Goal: Answer question/provide support: Answer question/provide support

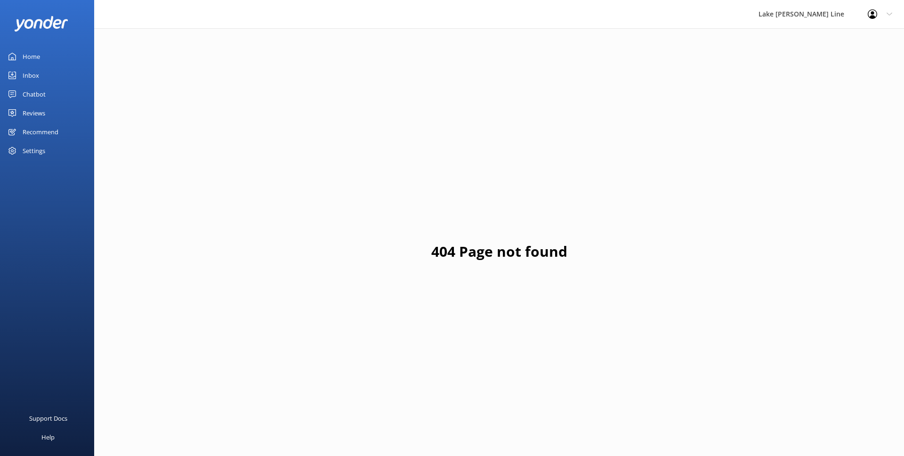
click at [43, 97] on div "Chatbot" at bounding box center [34, 94] width 23 height 19
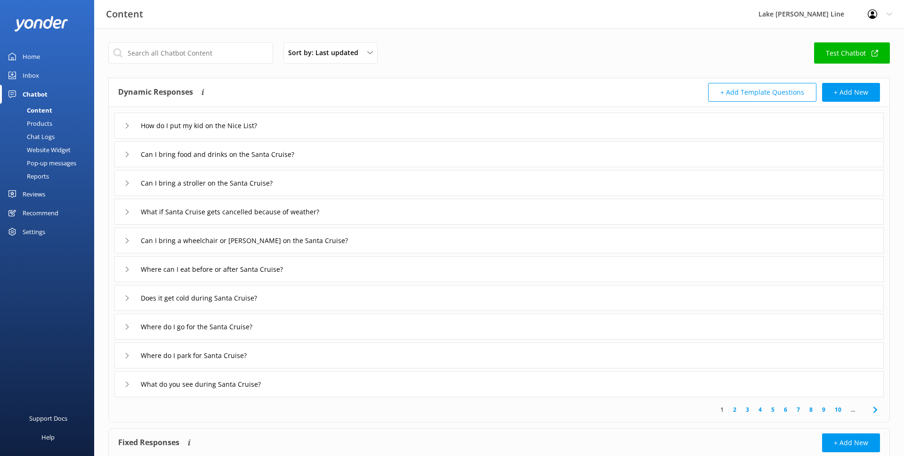
click at [55, 131] on link "Chat Logs" at bounding box center [50, 136] width 89 height 13
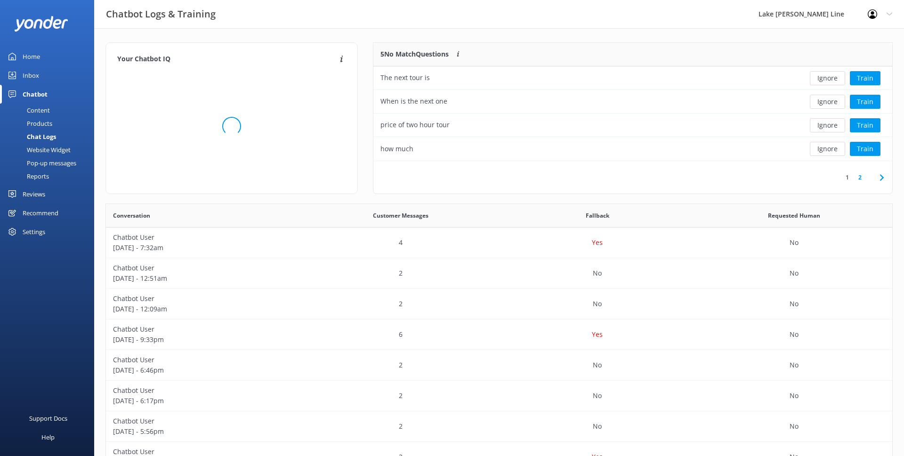
scroll to position [118, 519]
click at [859, 77] on button "Train" at bounding box center [865, 78] width 31 height 14
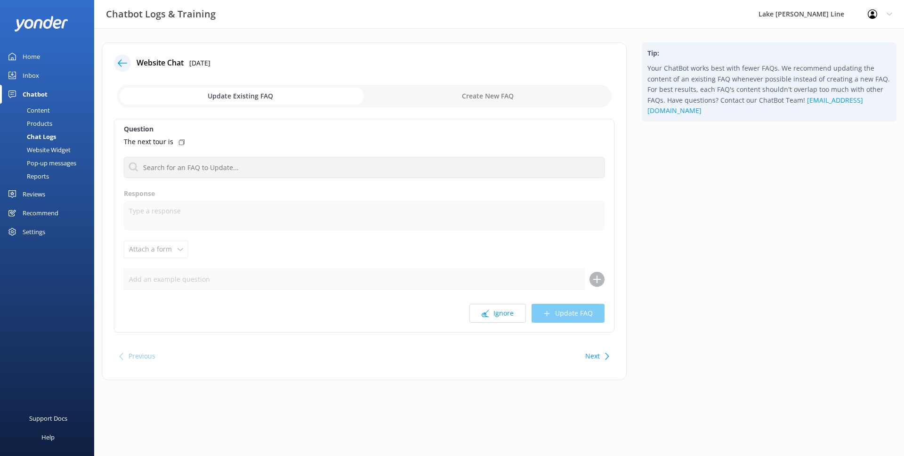
click at [499, 302] on div "Question The next tour is No FAQs available Response Attach a form Leave contac…" at bounding box center [364, 226] width 501 height 214
click at [499, 306] on button "Ignore" at bounding box center [498, 313] width 57 height 19
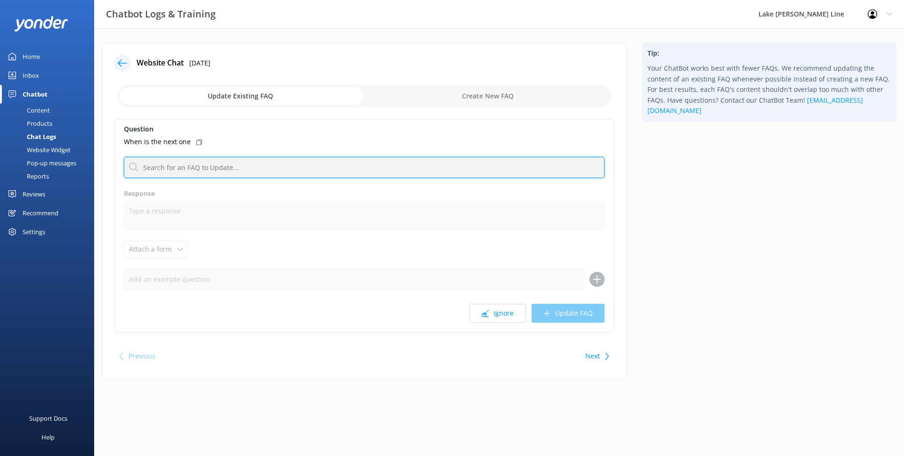
click at [441, 165] on input "text" at bounding box center [364, 167] width 481 height 21
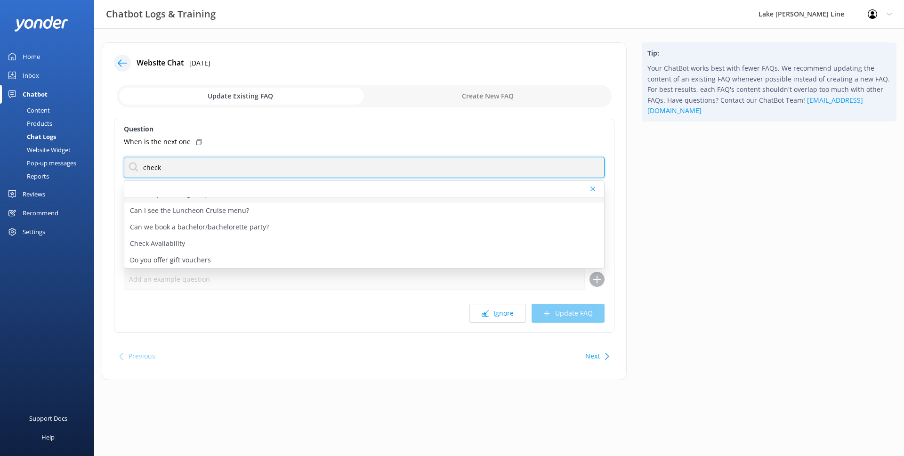
scroll to position [49, 0]
type input "check"
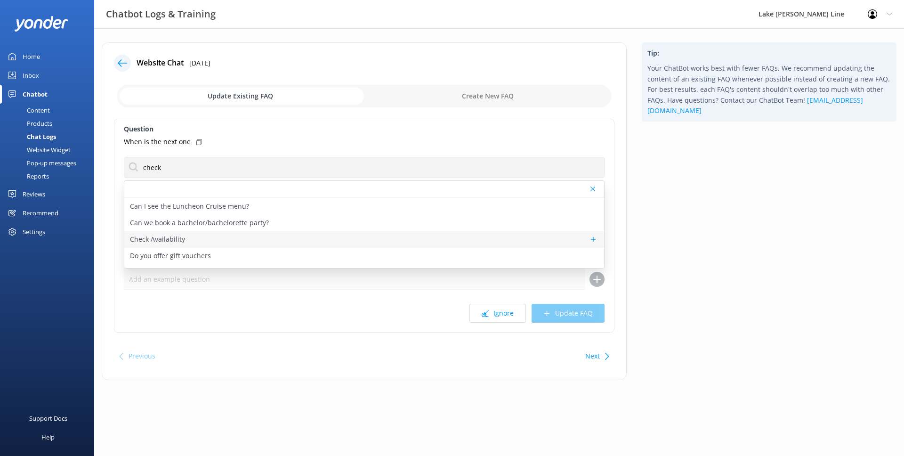
click at [187, 238] on div "Check Availability" at bounding box center [364, 239] width 480 height 16
type textarea "You can check the availability of a tour using the tool below."
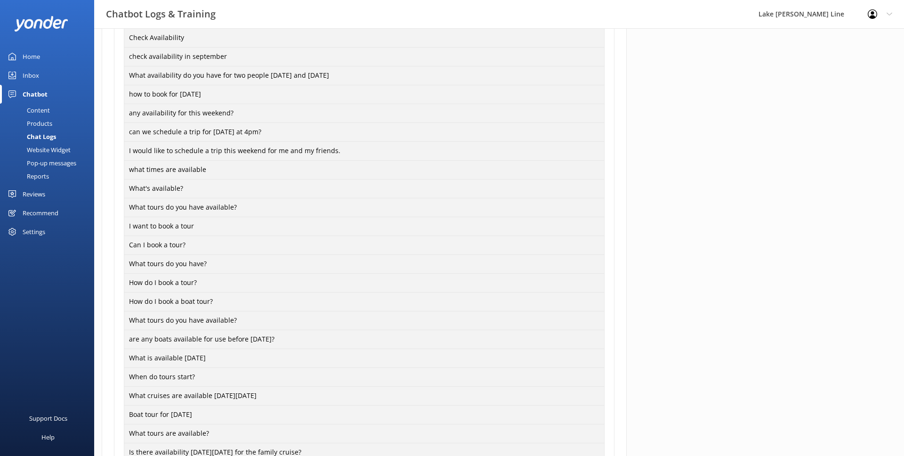
scroll to position [687, 0]
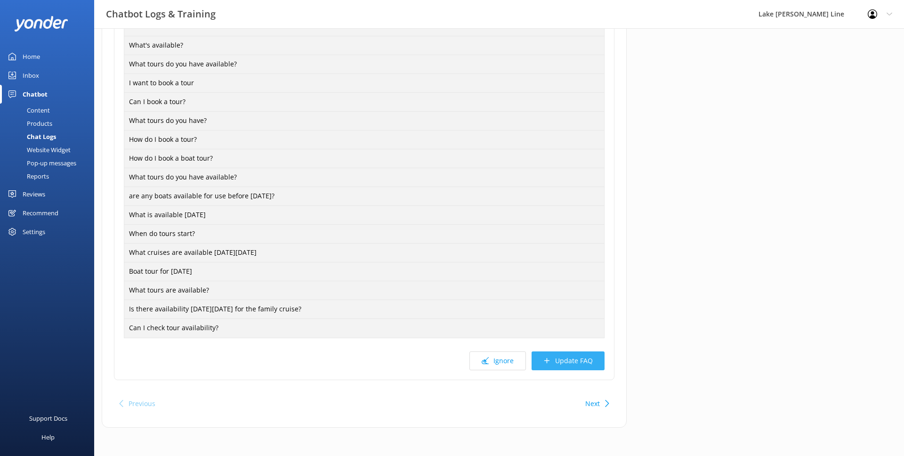
click at [562, 357] on button "Update FAQ" at bounding box center [568, 360] width 73 height 19
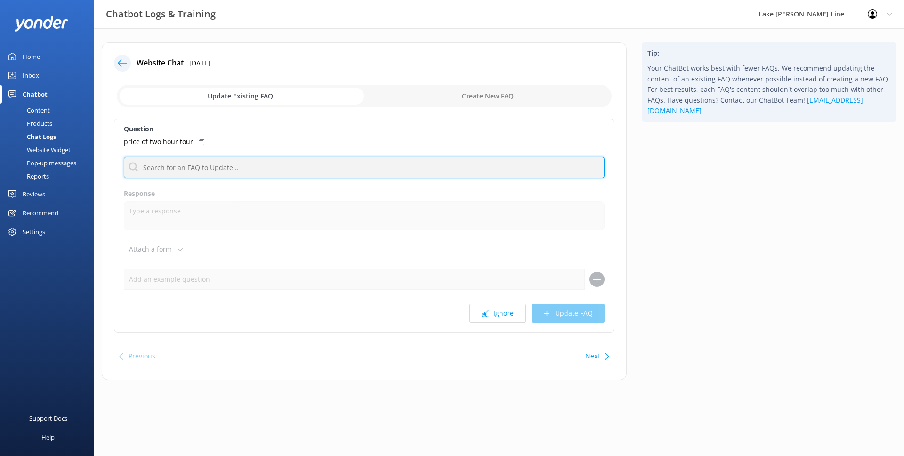
click at [481, 165] on input "text" at bounding box center [364, 167] width 481 height 21
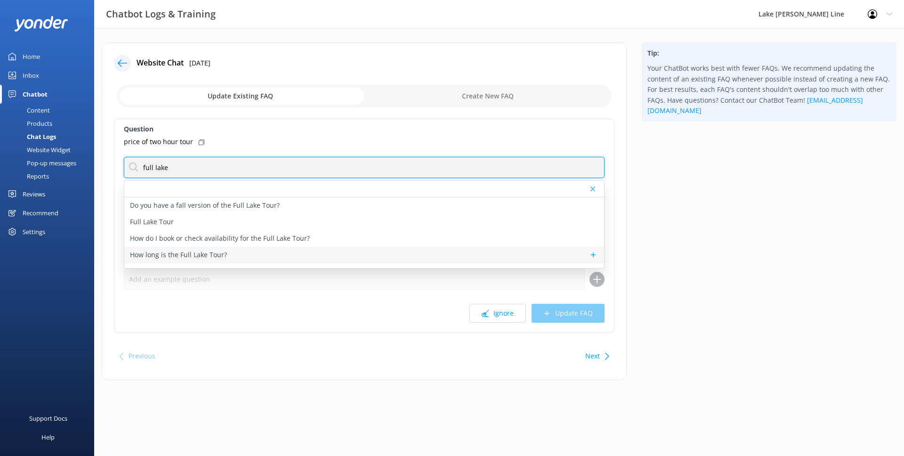
type input "full lake"
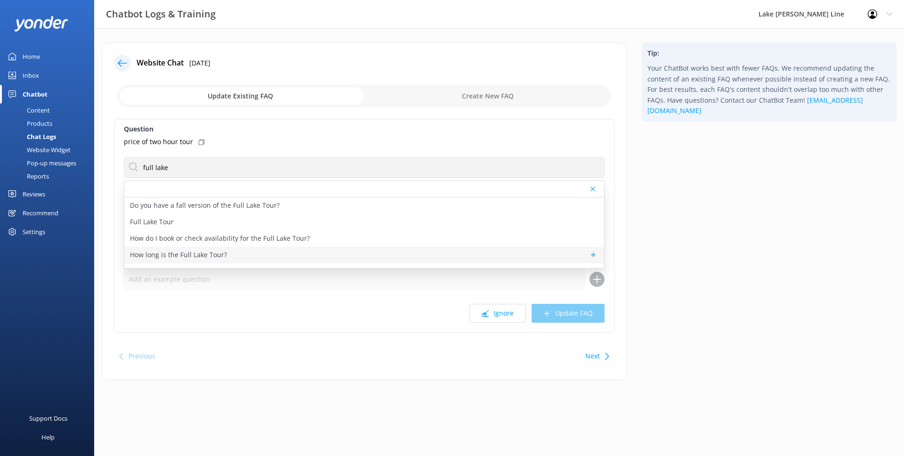
click at [327, 255] on div "How long is the Full Lake Tour?" at bounding box center [364, 255] width 480 height 16
type textarea "The Full Lake Tour is 2 hours long."
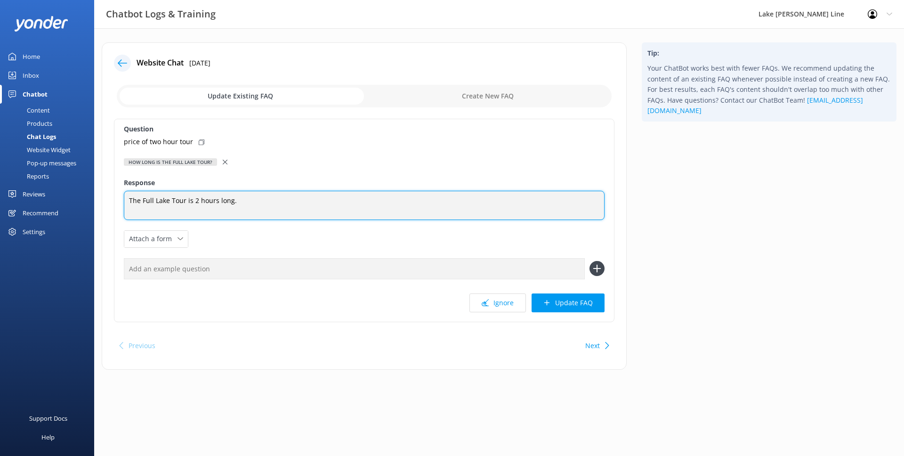
click at [239, 201] on textarea "The Full Lake Tour is 2 hours long." at bounding box center [364, 205] width 481 height 29
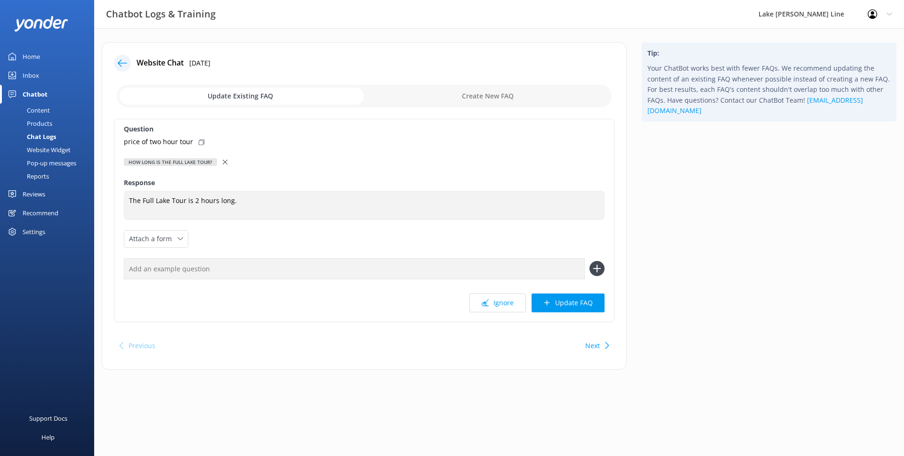
click at [225, 162] on icon at bounding box center [225, 162] width 5 height 5
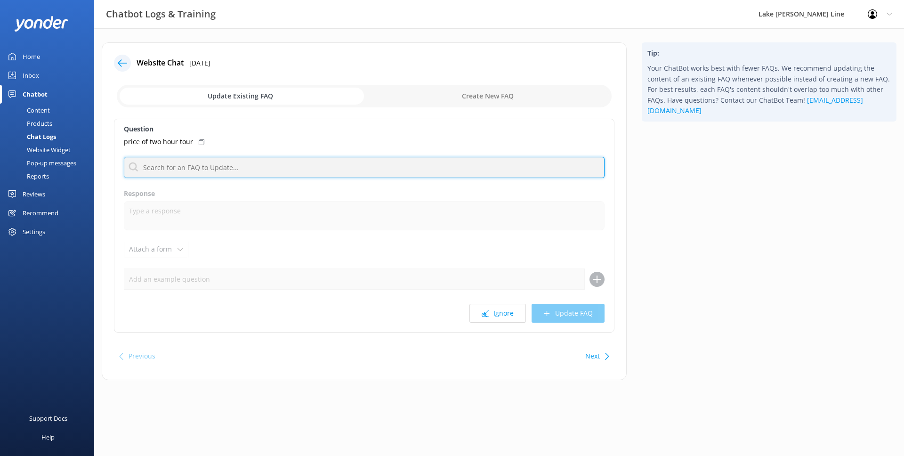
click at [213, 178] on input "text" at bounding box center [364, 167] width 481 height 21
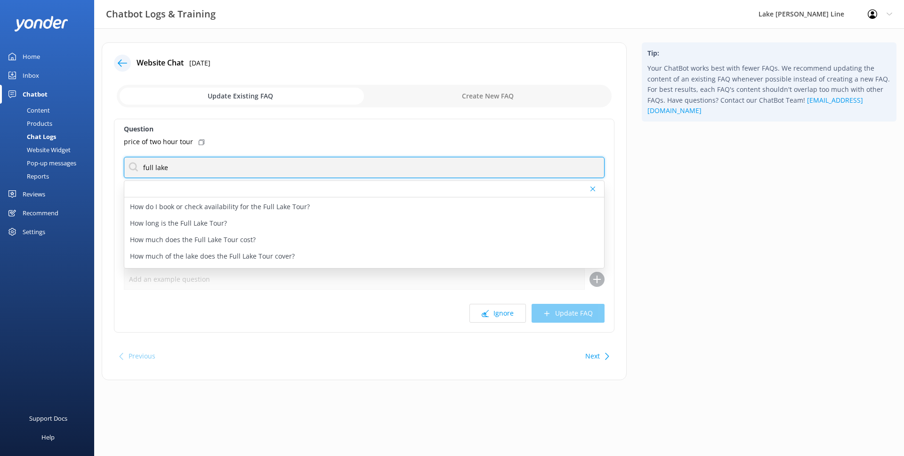
scroll to position [34, 0]
type input "full lake"
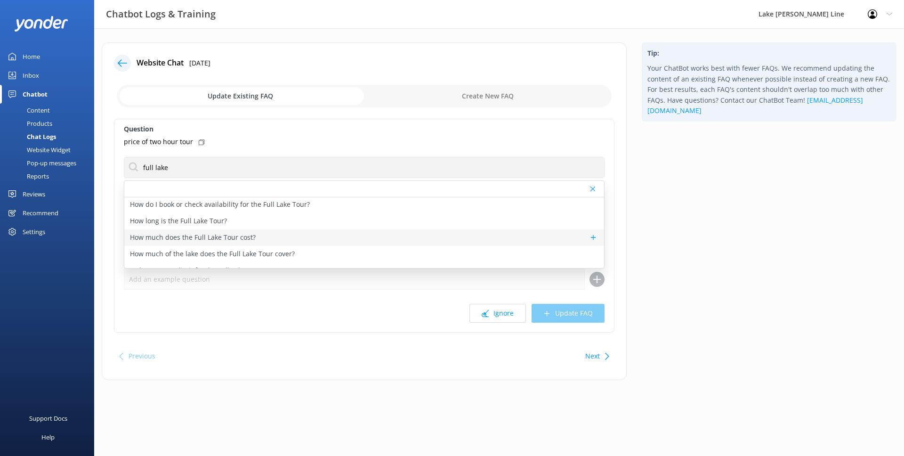
click at [176, 229] on div "How much does the Full Lake Tour cost?" at bounding box center [364, 237] width 480 height 16
type textarea "The Full Lake Tour starts at $56 per adult. You can view the most up to date pr…"
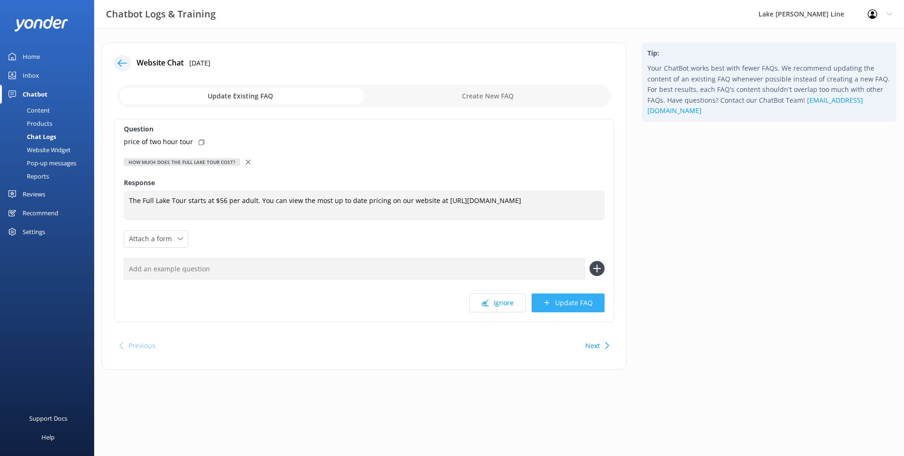
click at [543, 306] on button "Update FAQ" at bounding box center [568, 302] width 73 height 19
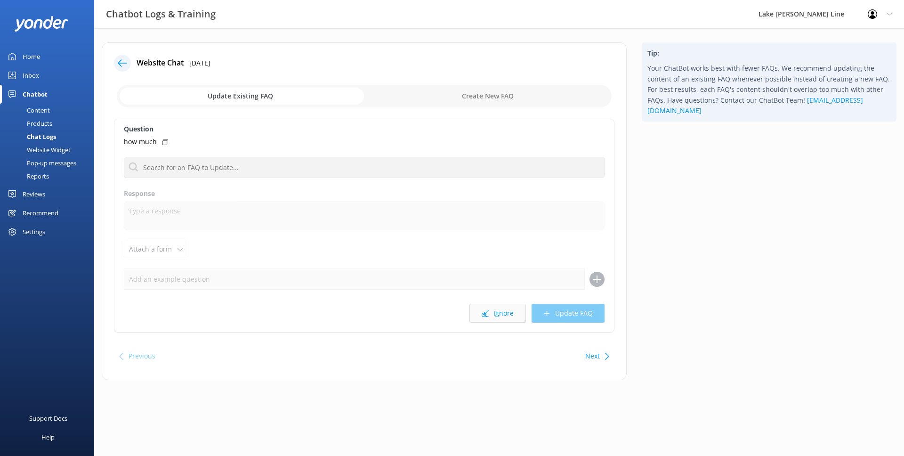
click at [521, 311] on button "Ignore" at bounding box center [498, 313] width 57 height 19
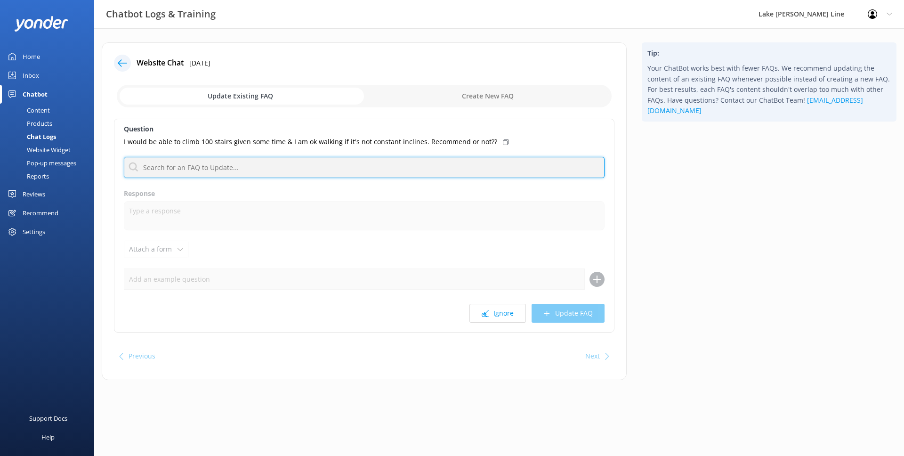
click at [497, 165] on input "text" at bounding box center [364, 167] width 481 height 21
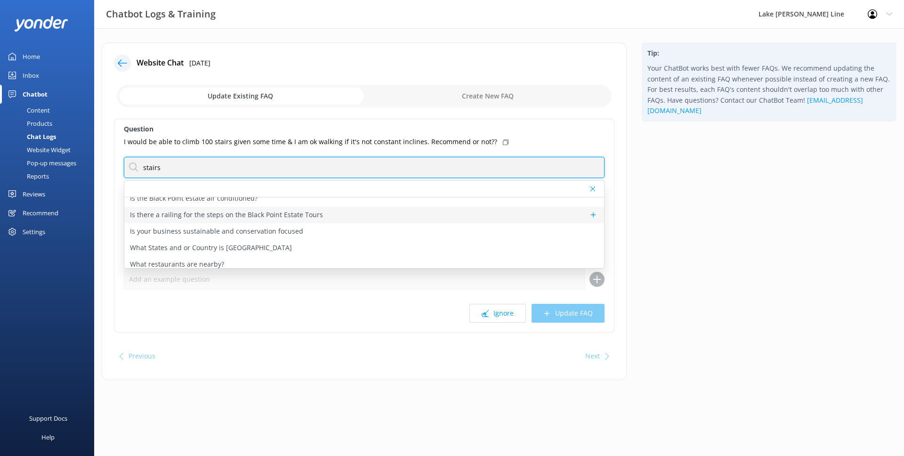
scroll to position [224, 0]
type input "stairs"
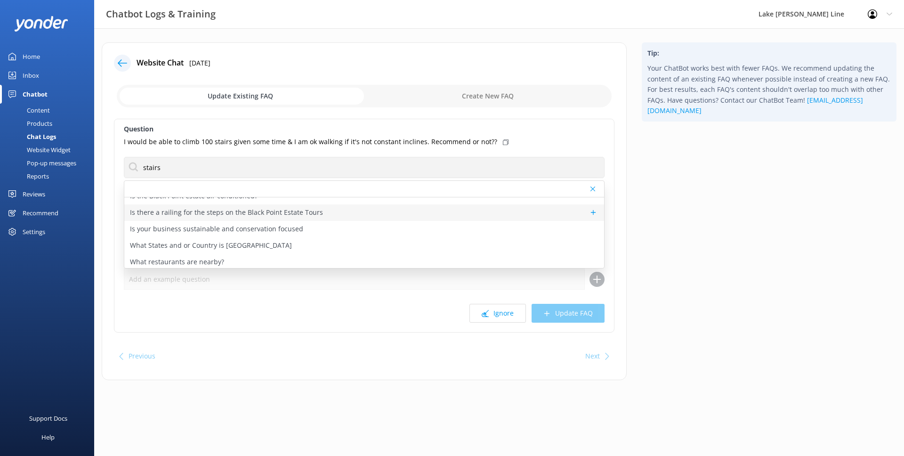
click at [293, 214] on p "Is there a railing for the steps on the Black Point Estate Tours" at bounding box center [226, 212] width 193 height 10
type textarea "Yes, the stairs to [GEOGRAPHIC_DATA] do have railings."
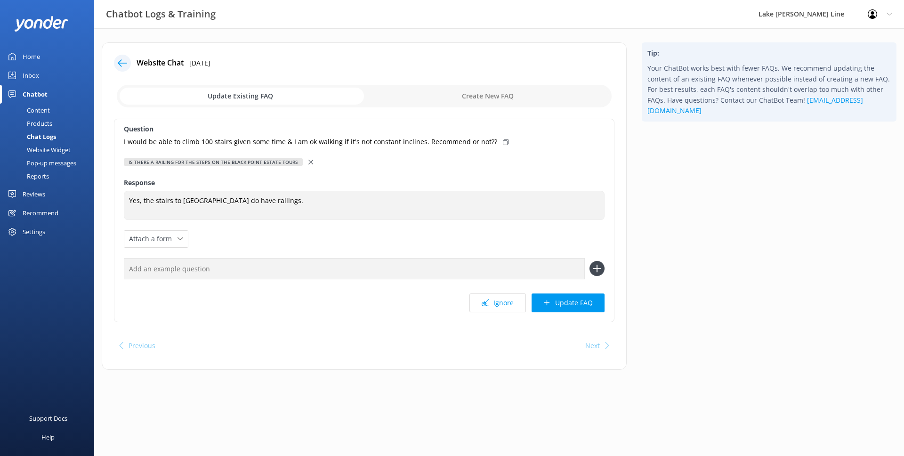
click at [309, 161] on use at bounding box center [311, 162] width 5 height 5
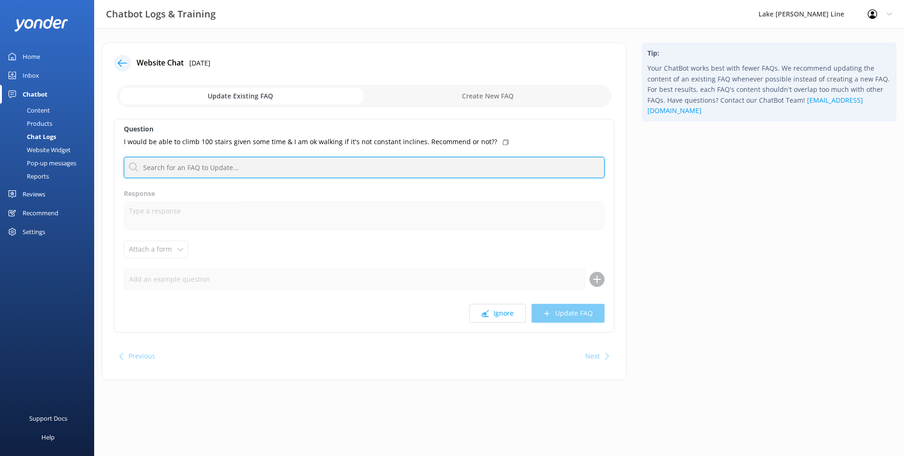
click at [374, 166] on input "text" at bounding box center [364, 167] width 481 height 21
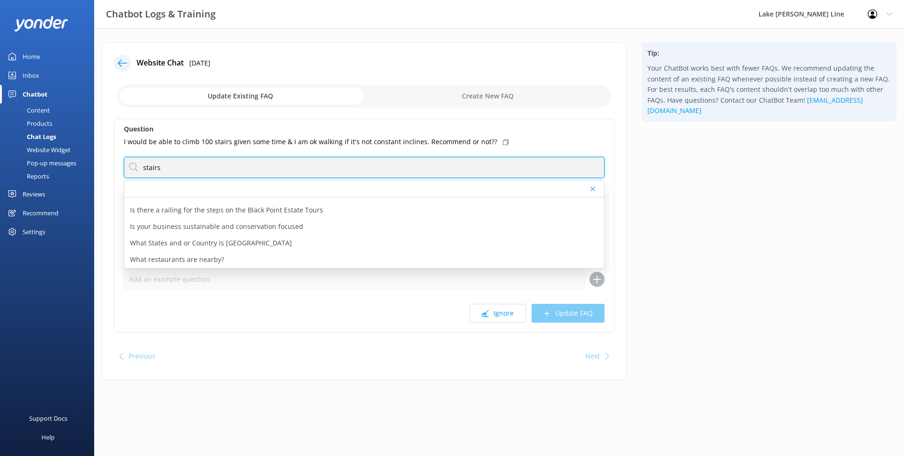
scroll to position [218, 0]
type input "stairs"
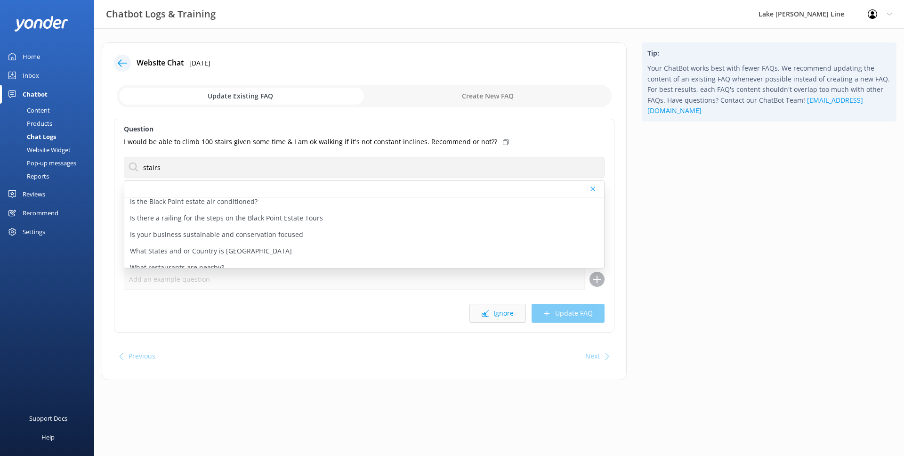
click at [507, 314] on button "Ignore" at bounding box center [498, 313] width 57 height 19
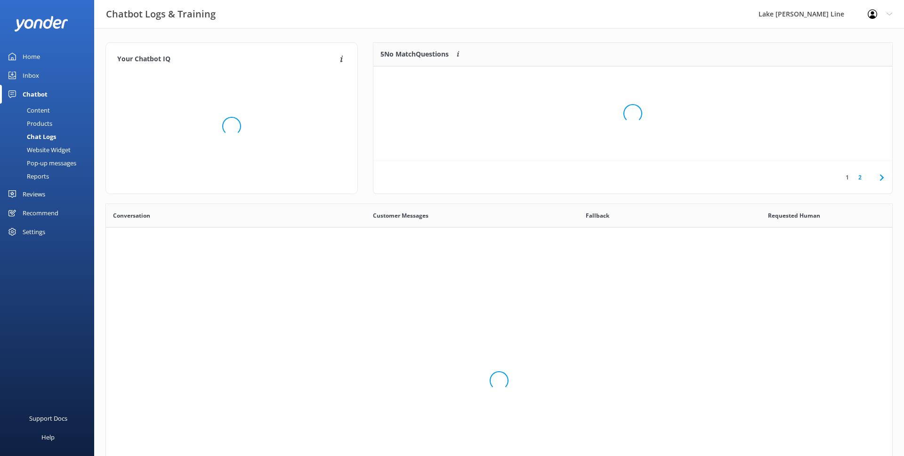
scroll to position [118, 519]
